Goal: Check status

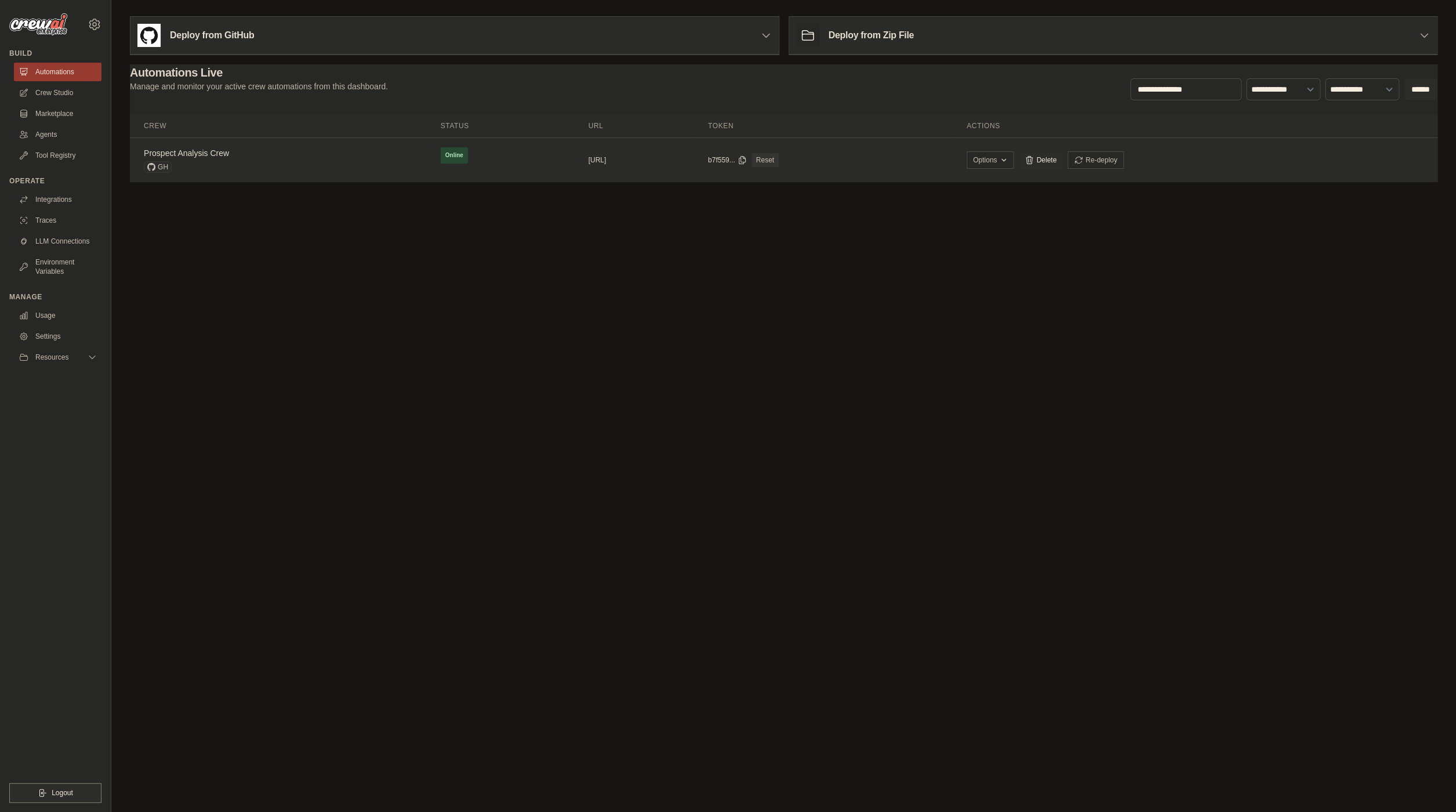
click at [206, 172] on div "GH" at bounding box center [186, 167] width 85 height 12
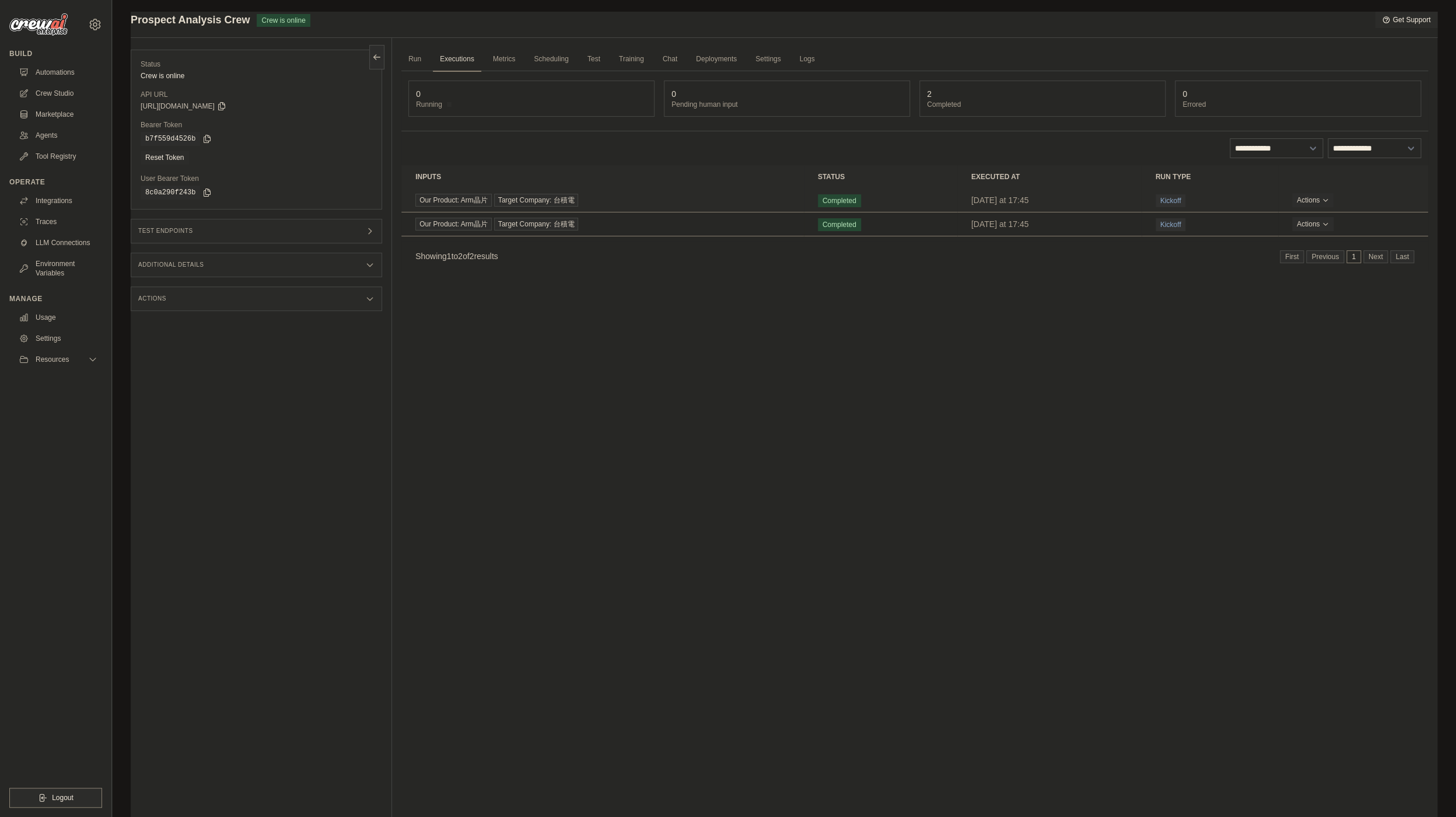
click at [653, 196] on div "Our Product: Arm晶片 Target Company: 台積電" at bounding box center [602, 199] width 374 height 13
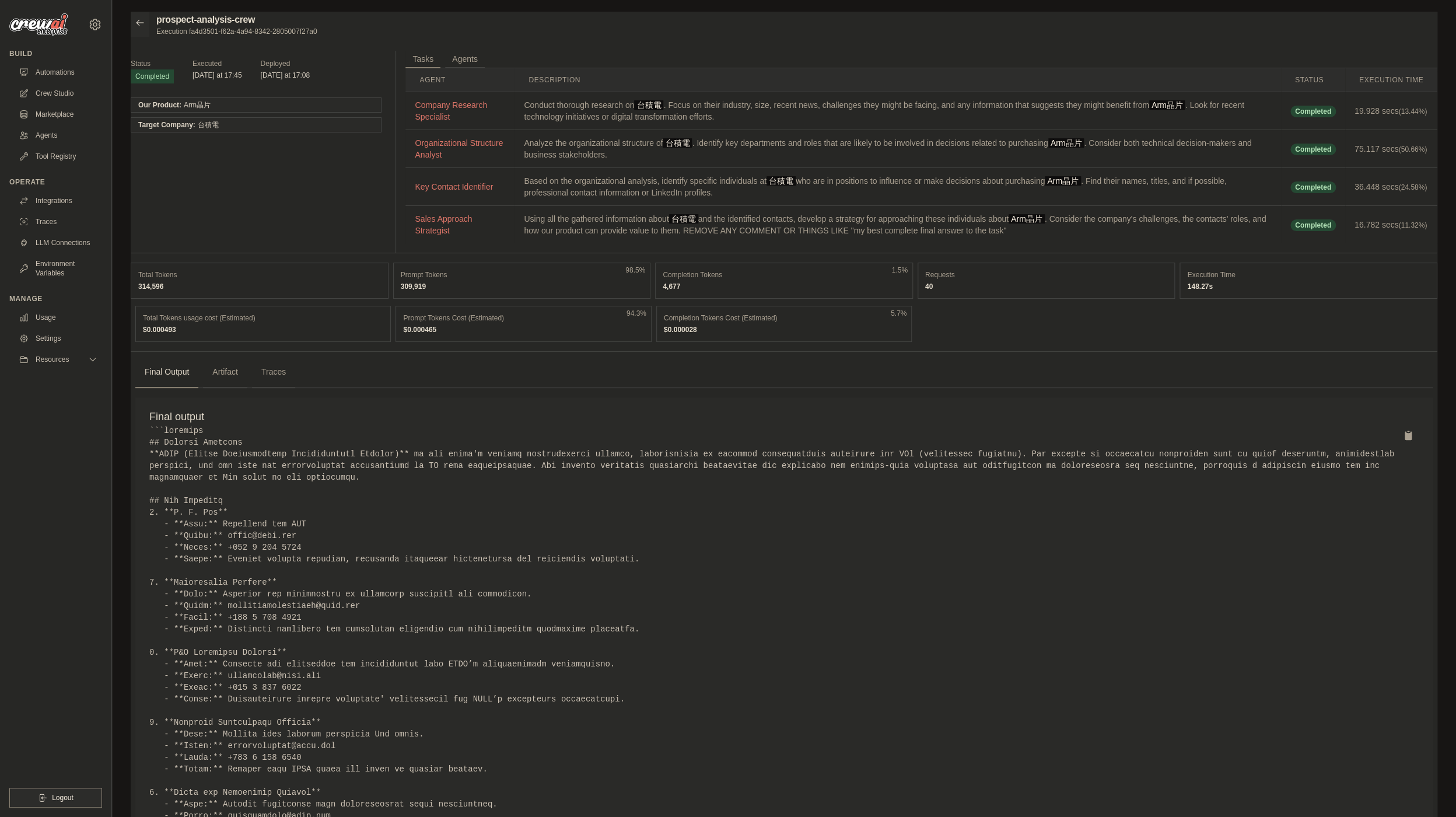
click at [146, 25] on div at bounding box center [140, 25] width 19 height 25
click at [142, 25] on icon at bounding box center [140, 23] width 9 height 9
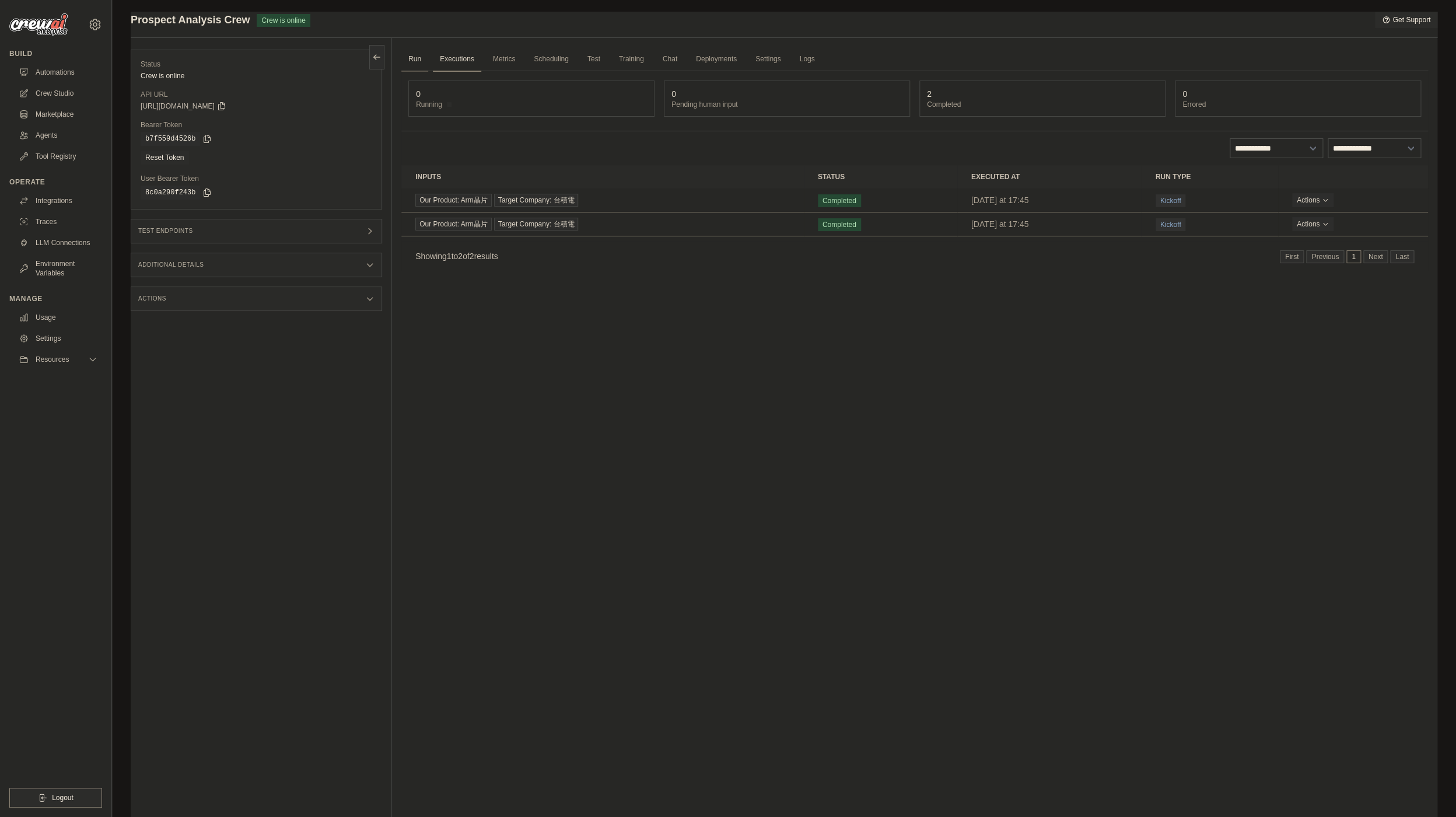
click at [421, 54] on link "Run" at bounding box center [415, 59] width 27 height 25
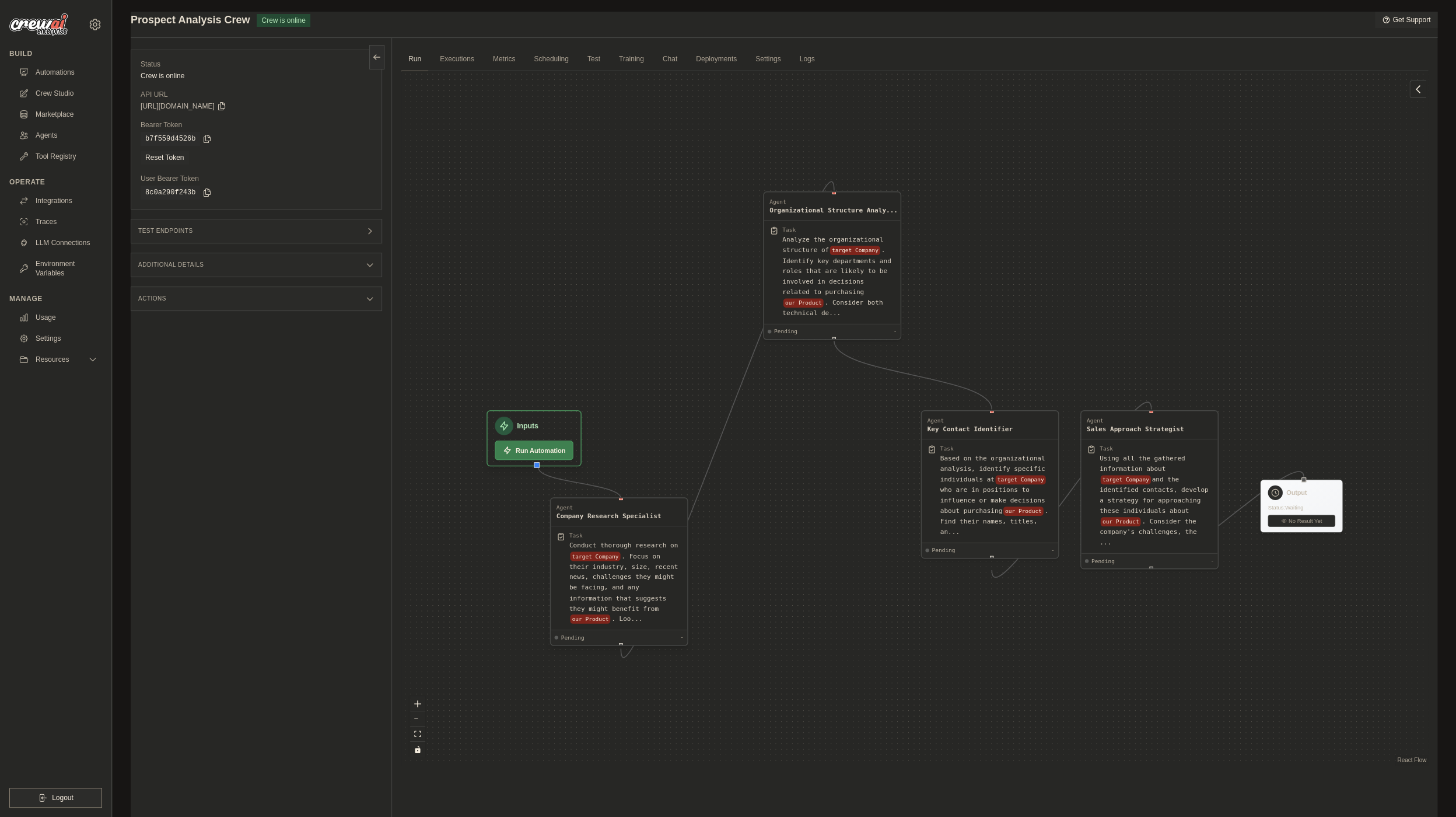
drag, startPoint x: 695, startPoint y: 535, endPoint x: 644, endPoint y: 586, distance: 72.1
click at [644, 586] on div "Conduct thorough research on target Company . Focus on their industry, size, re…" at bounding box center [626, 582] width 113 height 84
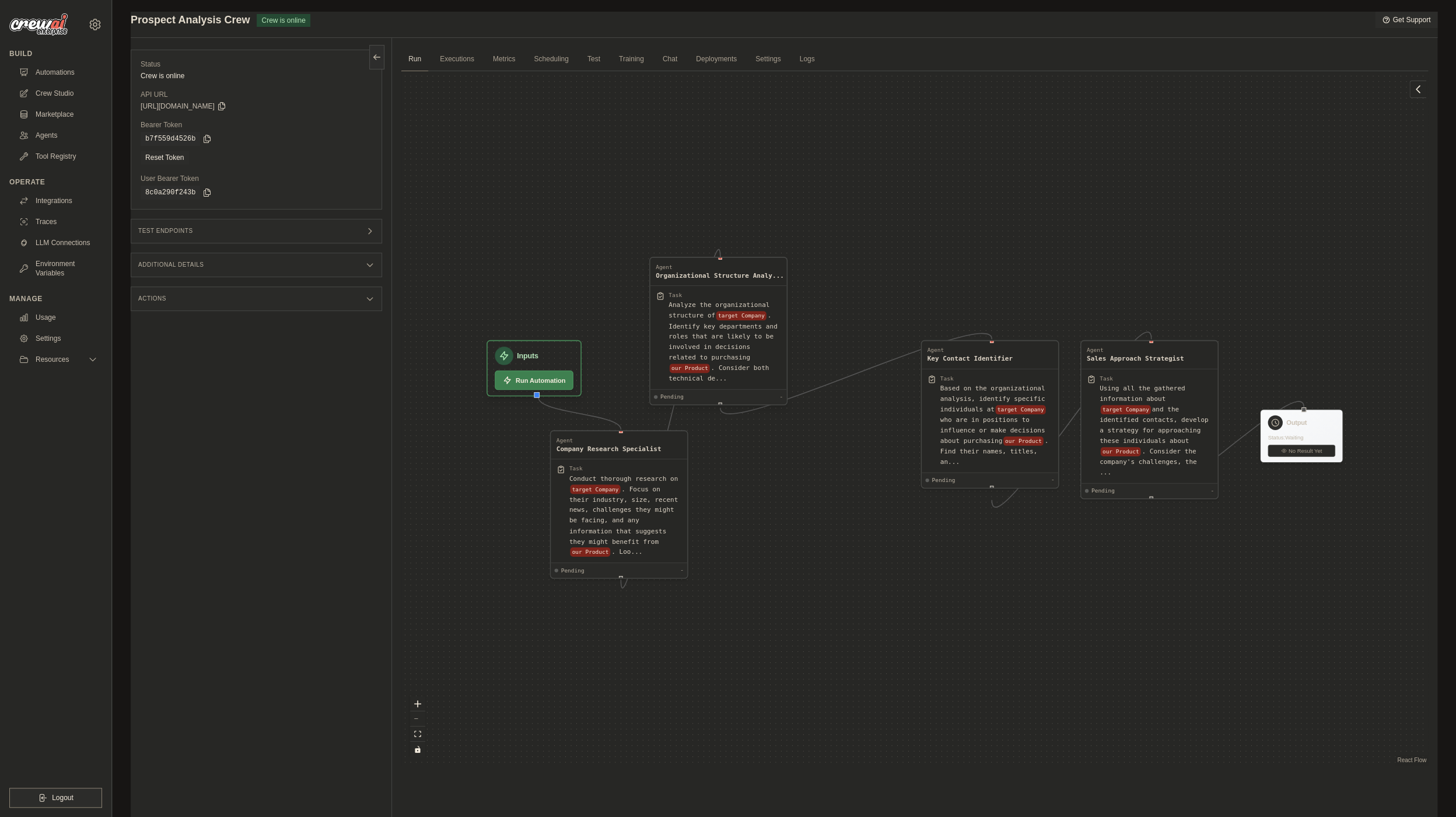
drag, startPoint x: 789, startPoint y: 326, endPoint x: 675, endPoint y: 397, distance: 134.3
click at [675, 397] on span "Pending" at bounding box center [672, 396] width 23 height 7
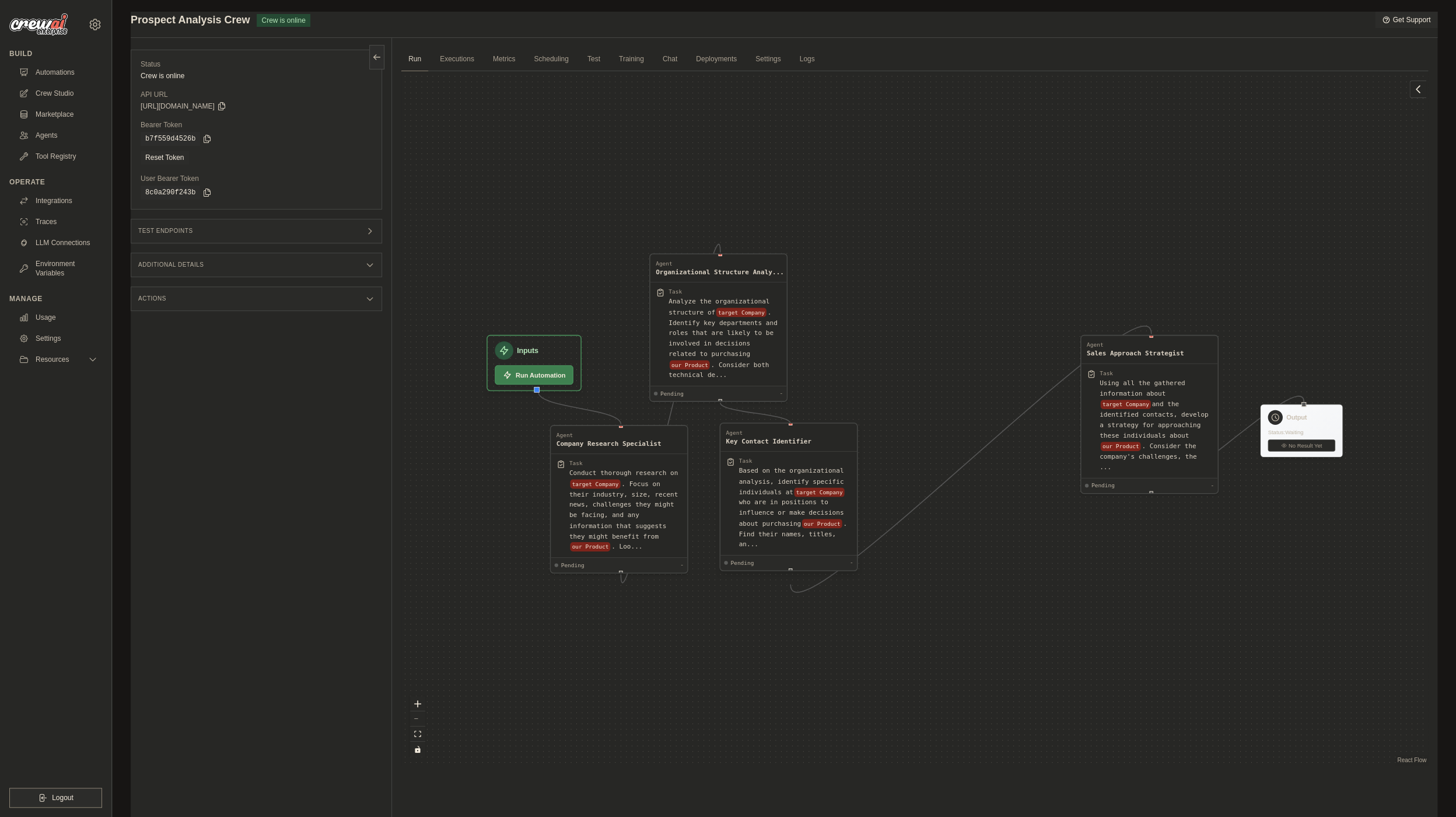
drag, startPoint x: 960, startPoint y: 434, endPoint x: 758, endPoint y: 519, distance: 219.2
click at [758, 519] on div "Based on the organizational analysis, identify specific individuals at target C…" at bounding box center [795, 508] width 113 height 84
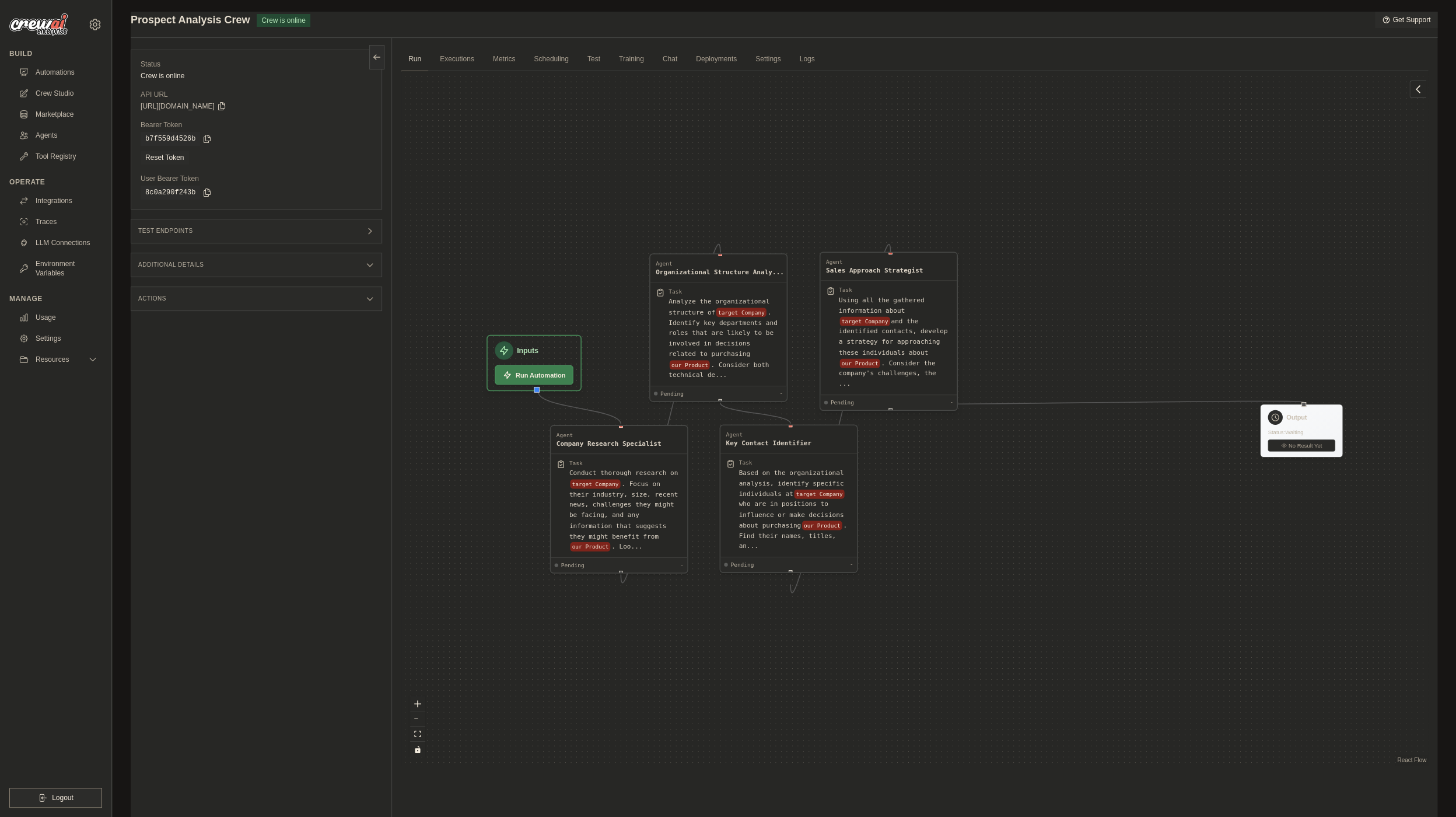
drag, startPoint x: 1097, startPoint y: 441, endPoint x: 836, endPoint y: 360, distance: 273.3
click at [836, 360] on div "Task Using all the gathered information about target Company and the identified…" at bounding box center [889, 337] width 125 height 103
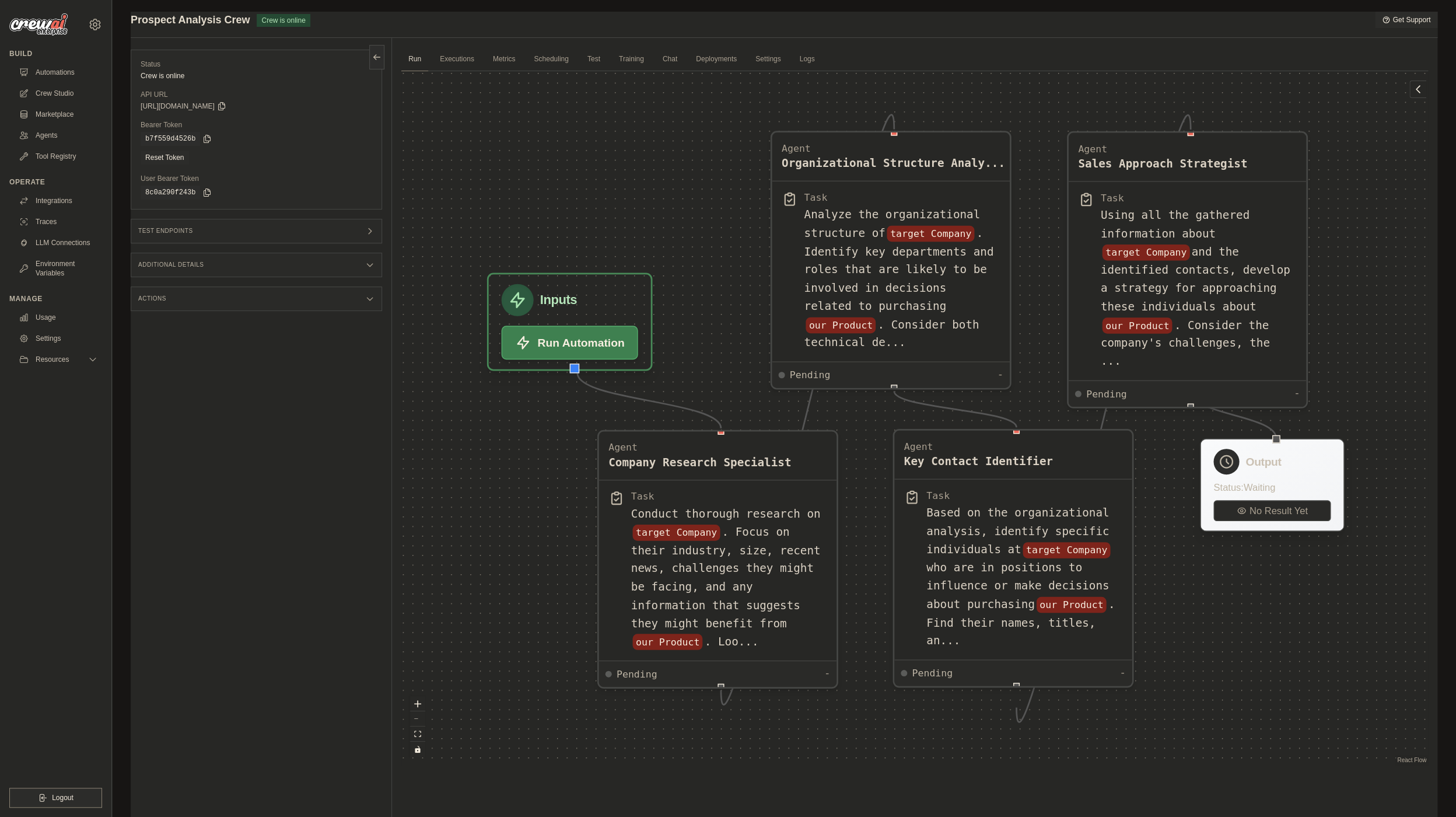
drag, startPoint x: 1306, startPoint y: 425, endPoint x: 1278, endPoint y: 479, distance: 60.8
click at [1278, 479] on div "Output Status: Waiting No Result Yet" at bounding box center [1272, 484] width 144 height 93
click at [255, 373] on div "Status Crew is online API URL copied https://prospect-analysis-crew-284aaf5f-43…" at bounding box center [261, 446] width 261 height 817
click at [354, 354] on div "Status Crew is online API URL copied https://prospect-analysis-crew-284aaf5f-43…" at bounding box center [261, 446] width 261 height 817
click at [123, 287] on div "Submit a support request Describe your issue or question * Please be specific a…" at bounding box center [784, 433] width 1344 height 843
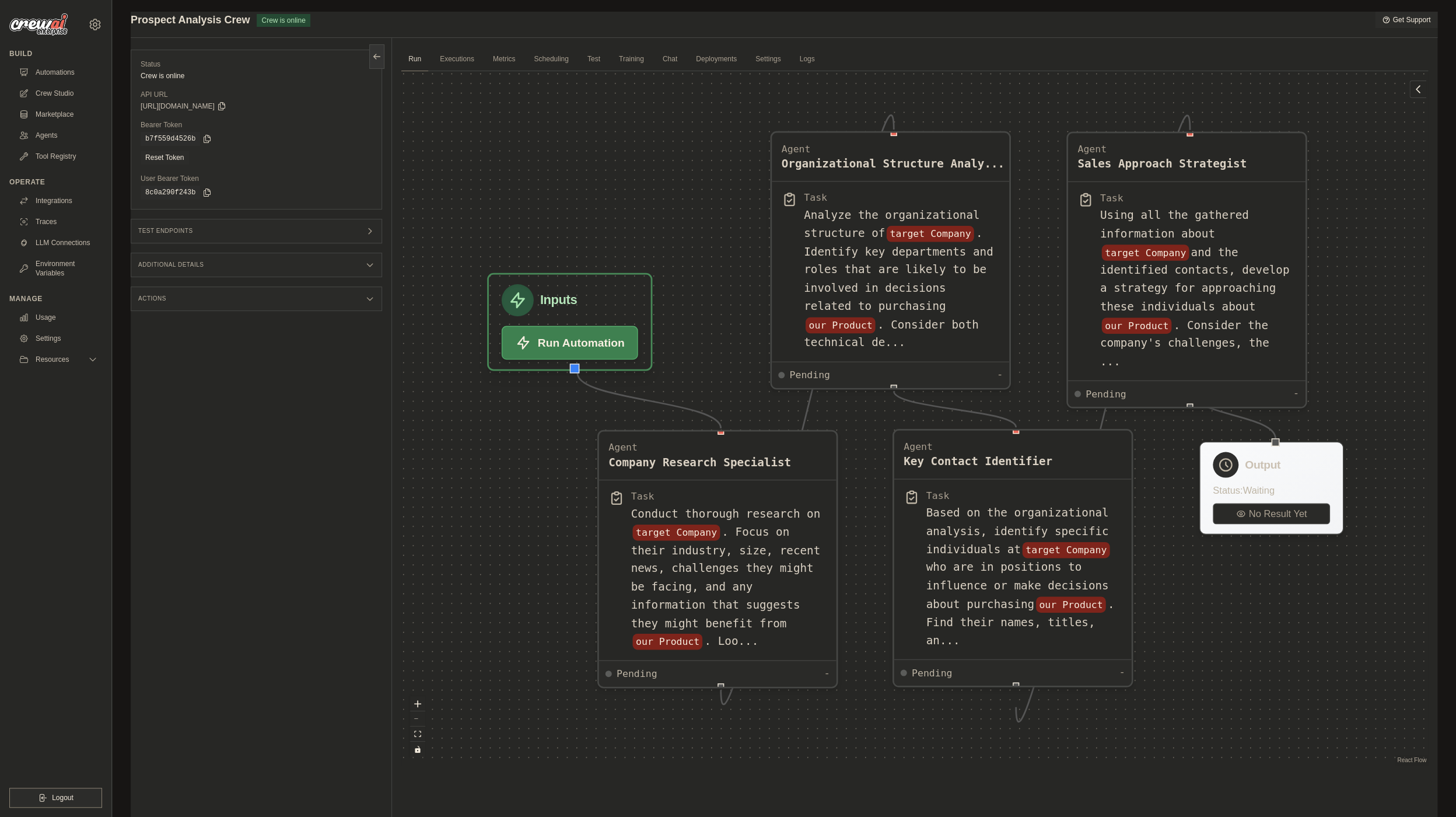
click at [377, 48] on button at bounding box center [376, 56] width 15 height 25
